Goal: Download file/media

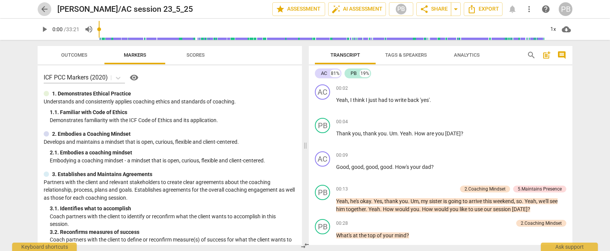
click at [43, 6] on span "arrow_back" at bounding box center [44, 9] width 9 height 9
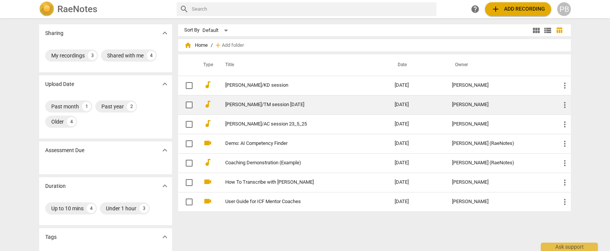
click at [279, 103] on link "[PERSON_NAME]/TM session [DATE]" at bounding box center [296, 105] width 142 height 6
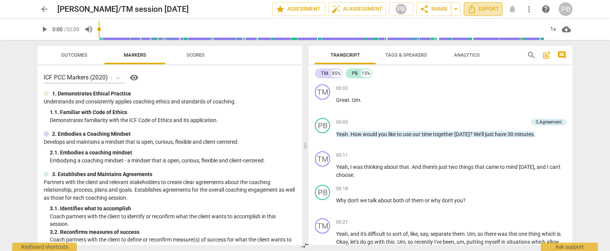
click at [481, 9] on span "Export" at bounding box center [483, 9] width 32 height 9
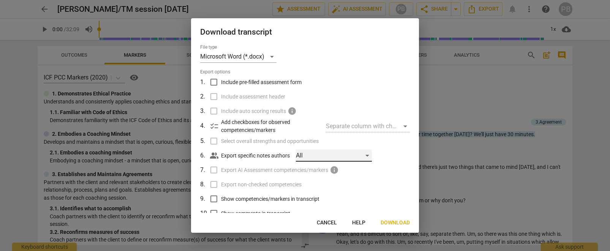
click at [369, 156] on div "All" at bounding box center [334, 155] width 76 height 12
click at [369, 156] on li "[PERSON_NAME]" at bounding box center [335, 155] width 79 height 18
checkbox input "true"
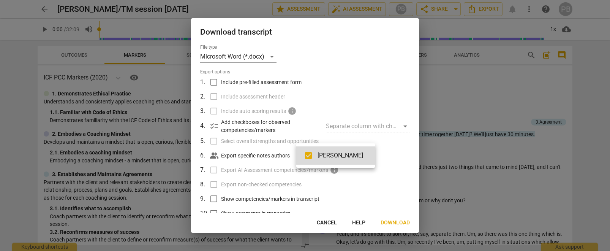
click at [385, 155] on div at bounding box center [305, 125] width 610 height 251
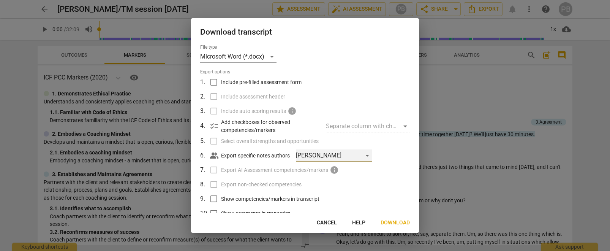
click at [368, 155] on div "[PERSON_NAME]" at bounding box center [334, 155] width 76 height 12
click at [308, 154] on input "checkbox" at bounding box center [308, 155] width 18 height 18
checkbox input "false"
click at [396, 152] on div at bounding box center [305, 125] width 610 height 251
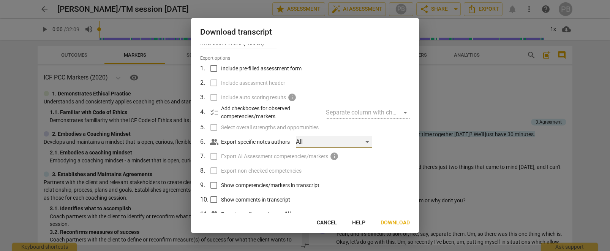
scroll to position [2, 0]
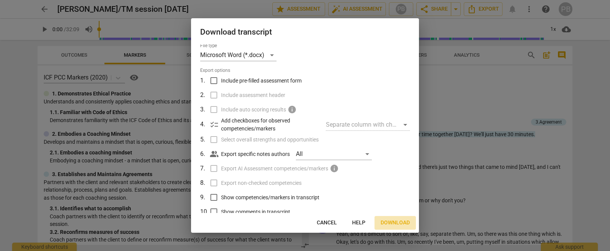
click at [395, 220] on span "Download" at bounding box center [395, 223] width 29 height 8
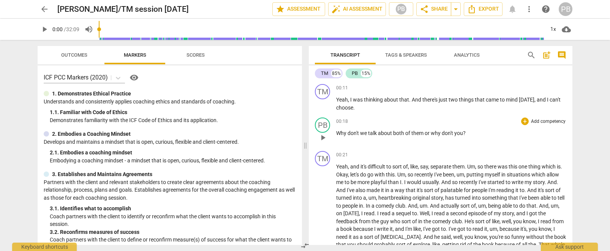
scroll to position [0, 0]
